Goal: Find specific page/section: Find specific page/section

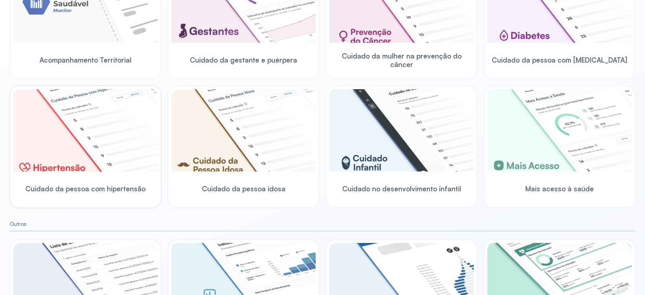
scroll to position [241, 0]
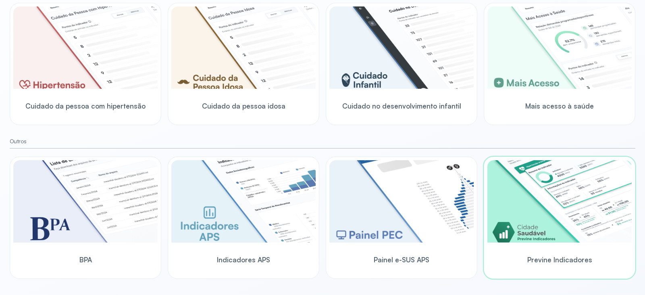
click at [572, 201] on img at bounding box center [559, 201] width 144 height 82
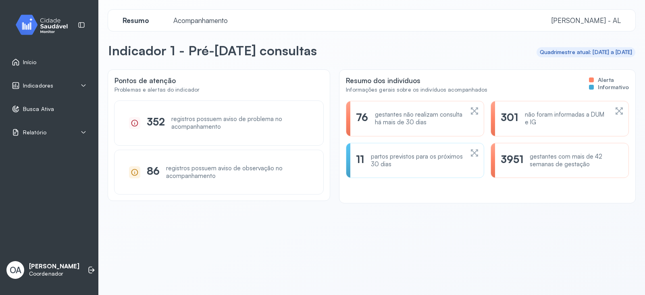
click at [42, 29] on img at bounding box center [44, 25] width 73 height 24
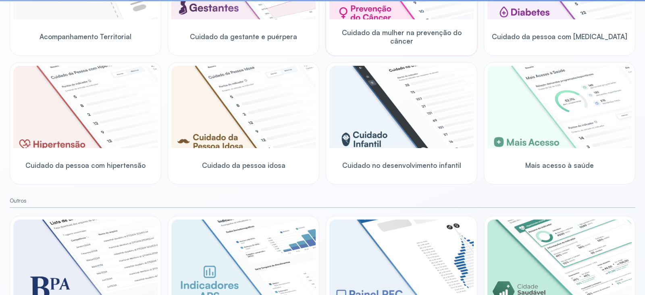
scroll to position [241, 0]
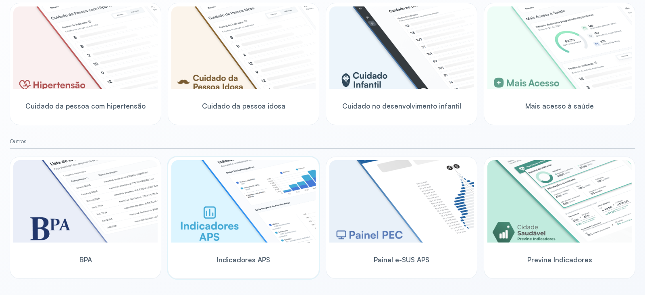
click at [217, 211] on img at bounding box center [243, 201] width 144 height 82
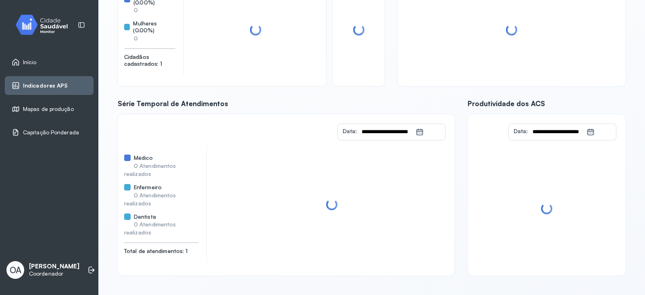
scroll to position [108, 0]
click at [58, 127] on div "Capitação Ponderada" at bounding box center [49, 132] width 89 height 19
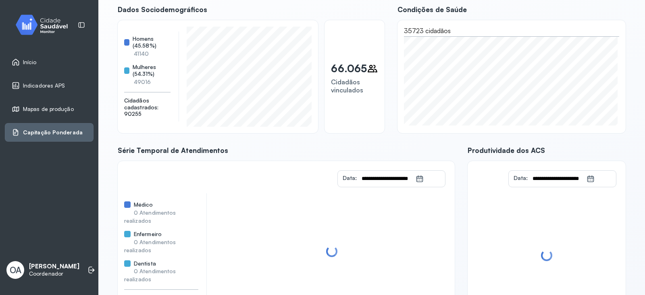
scroll to position [0, 0]
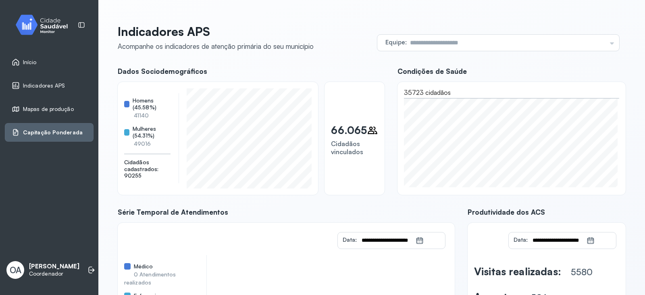
click at [423, 32] on div "Equipe Todas as equipes ESF SANTA RITA ESF DA BARRA NOVA 1 ESF DA MASSAGUEIRA E…" at bounding box center [498, 37] width 255 height 27
click at [423, 40] on input "text" at bounding box center [507, 43] width 200 height 16
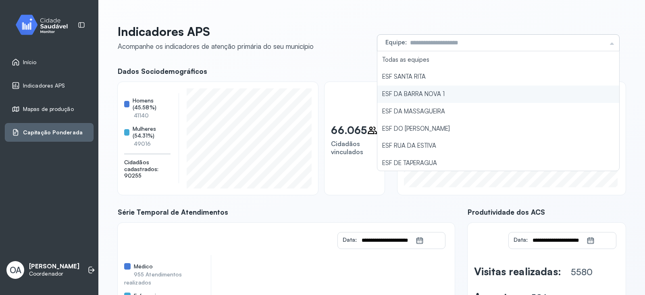
type input "**********"
click at [437, 95] on div "**********" at bounding box center [372, 204] width 508 height 360
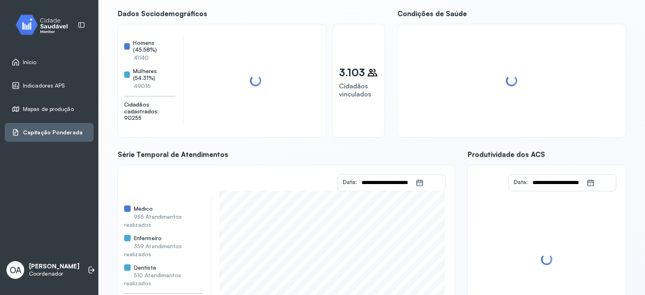
scroll to position [108, 0]
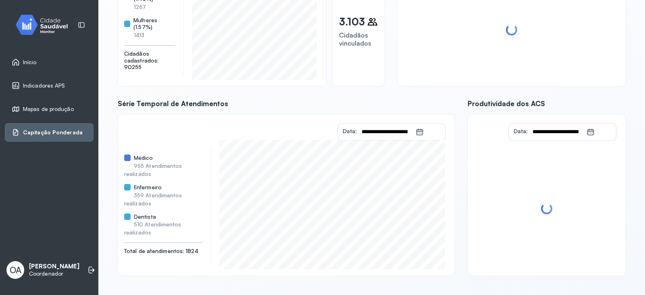
click at [69, 128] on div "Capitação Ponderada" at bounding box center [47, 132] width 71 height 8
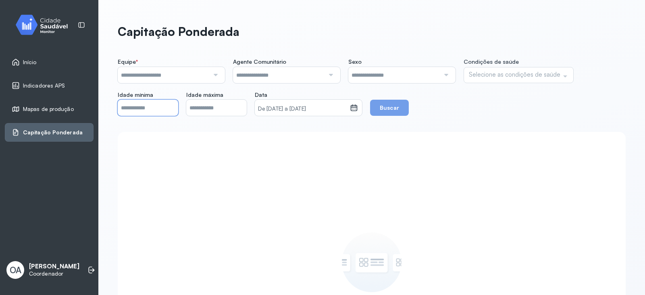
drag, startPoint x: 164, startPoint y: 109, endPoint x: 102, endPoint y: 110, distance: 61.7
click at [102, 110] on div "Capitação Ponderada Equipe * Todas as equipes ESF SANTA RITA ESF DA BARRA NOVA …" at bounding box center [371, 237] width 547 height 474
click at [508, 79] on div "Selecione as condições de saúde" at bounding box center [518, 75] width 110 height 16
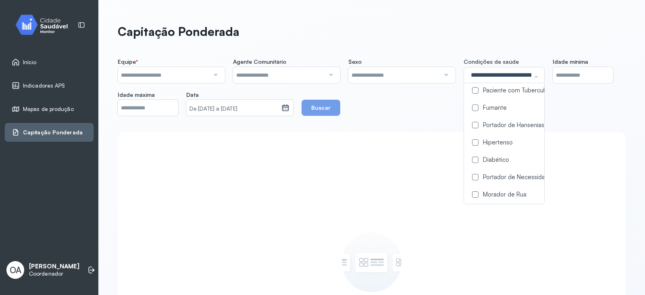
scroll to position [87, 0]
click at [390, 159] on div "Nenhum filtro selecionado Utilize os filtros acima para buscar os dados" at bounding box center [372, 293] width 508 height 322
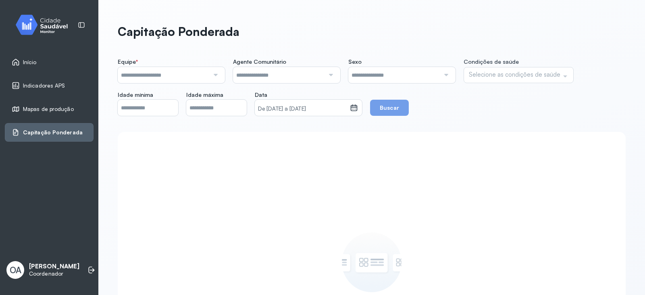
click at [306, 77] on input "text" at bounding box center [278, 75] width 91 height 16
click at [172, 77] on input "text" at bounding box center [163, 75] width 91 height 16
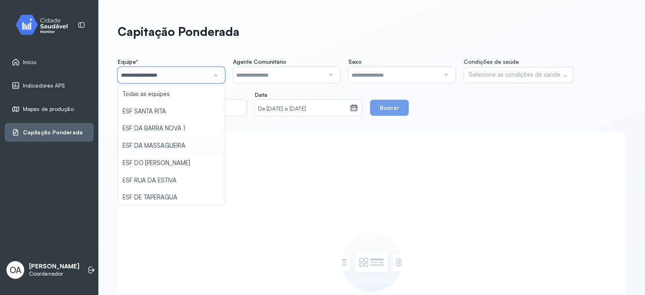
click at [175, 148] on div "**********" at bounding box center [372, 256] width 508 height 396
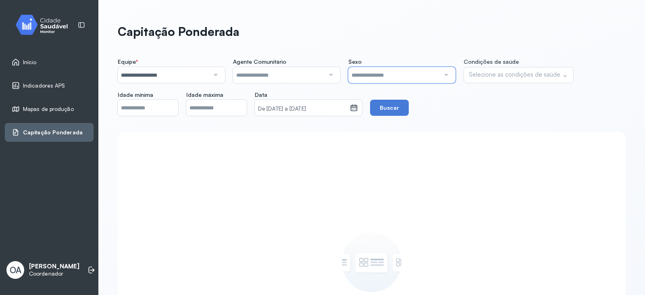
click at [410, 82] on input "text" at bounding box center [393, 75] width 91 height 16
drag, startPoint x: 228, startPoint y: 106, endPoint x: 160, endPoint y: 101, distance: 67.5
click at [160, 101] on div "**********" at bounding box center [372, 87] width 508 height 58
drag, startPoint x: 132, startPoint y: 106, endPoint x: 85, endPoint y: 104, distance: 47.2
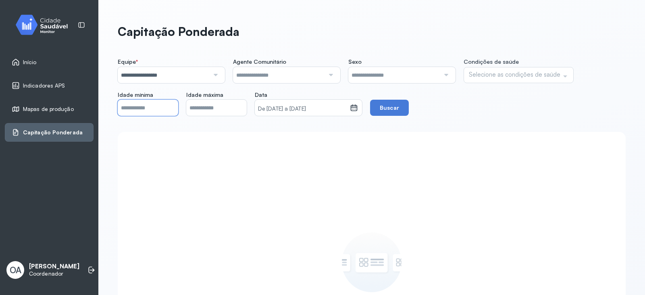
click at [85, 104] on div "**********" at bounding box center [322, 147] width 645 height 295
type input "*"
click at [403, 110] on button "Buscar" at bounding box center [389, 108] width 39 height 16
